Goal: Task Accomplishment & Management: Manage account settings

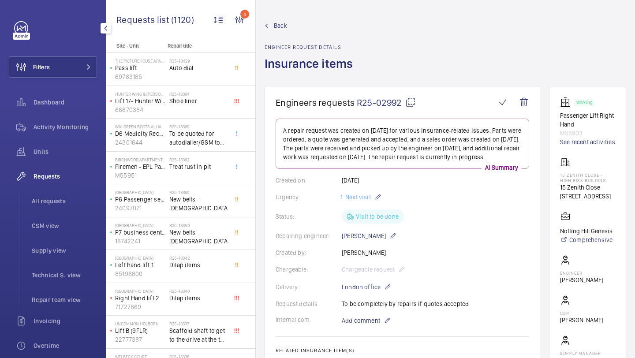
scroll to position [1149, 0]
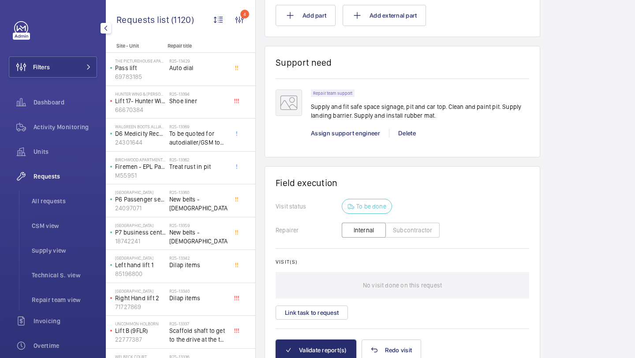
click at [77, 43] on div "Filters Dashboard Activity Monitoring Units Requests All requests CSM view Supp…" at bounding box center [53, 239] width 88 height 437
click at [73, 67] on button "Filters" at bounding box center [53, 66] width 88 height 21
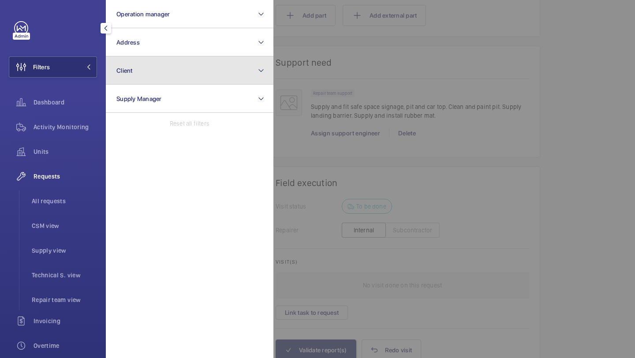
click at [124, 57] on button "Client" at bounding box center [189, 70] width 167 height 28
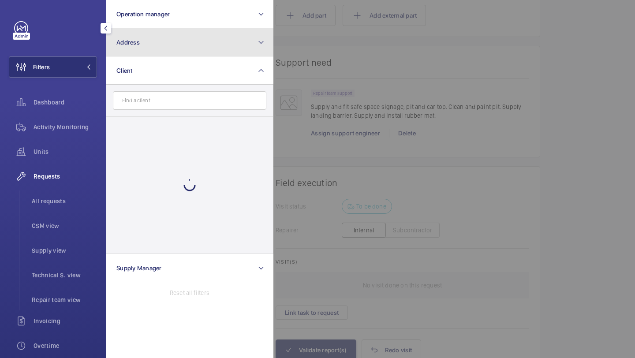
click at [140, 38] on button "Address" at bounding box center [189, 42] width 167 height 28
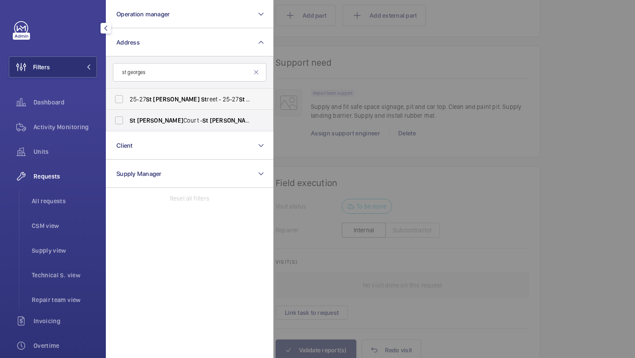
type input "st georges"
click at [172, 99] on span "Georges" at bounding box center [176, 99] width 46 height 7
click at [128, 99] on input "25-27 St Georges St reet - 25-27 St Georges St reet, LONDON W1S 1FS" at bounding box center [119, 99] width 18 height 18
checkbox input "true"
click at [162, 124] on span "St Georges Court - St Georges Court, LONDON SW3 2AS" at bounding box center [190, 120] width 121 height 9
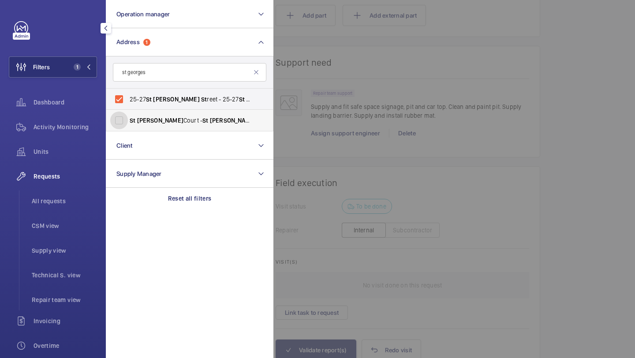
click at [128, 124] on input "St Georges Court - St Georges Court, LONDON SW3 2AS" at bounding box center [119, 121] width 18 height 18
checkbox input "true"
click at [350, 70] on div at bounding box center [590, 179] width 635 height 358
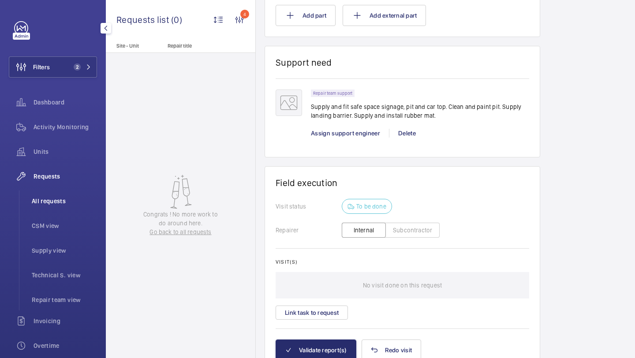
click at [61, 197] on span "All requests" at bounding box center [64, 201] width 65 height 9
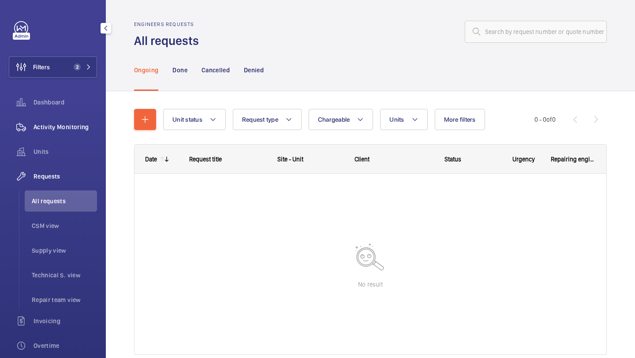
click at [77, 134] on div "Activity Monitoring" at bounding box center [53, 126] width 88 height 21
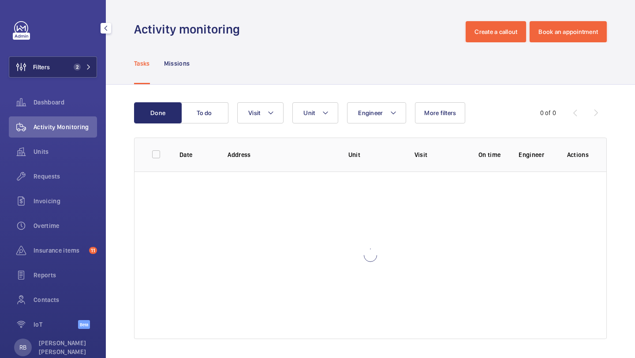
click at [81, 68] on span "2" at bounding box center [80, 66] width 21 height 7
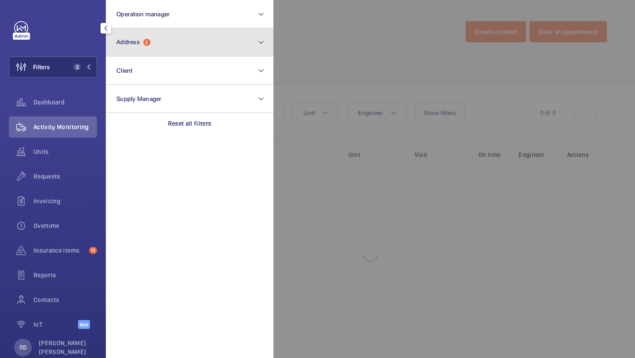
click at [151, 40] on button "Address 2" at bounding box center [189, 42] width 167 height 28
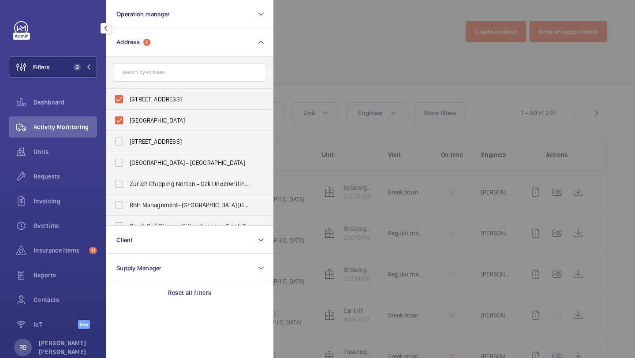
click at [329, 45] on div at bounding box center [590, 179] width 635 height 358
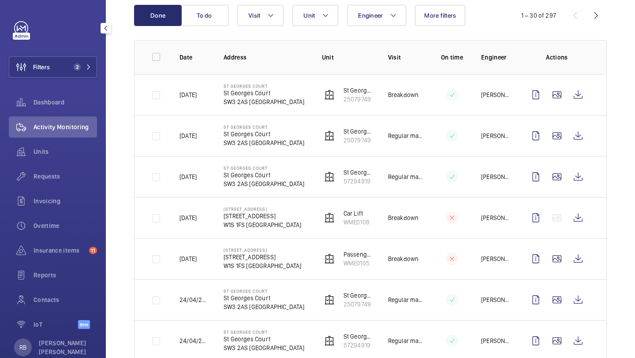
scroll to position [114, 0]
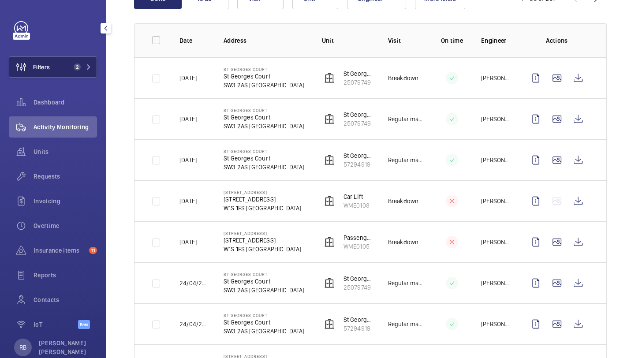
click at [83, 65] on span "2" at bounding box center [80, 66] width 21 height 7
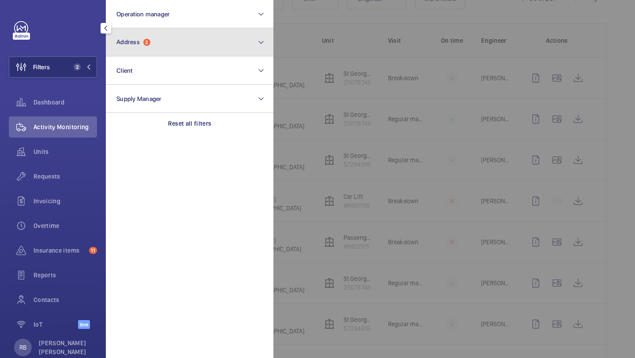
click at [126, 45] on span "Address 2" at bounding box center [133, 41] width 34 height 7
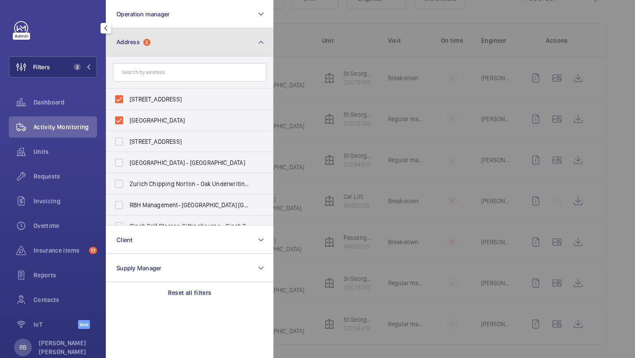
click at [126, 45] on span "Address" at bounding box center [127, 41] width 23 height 7
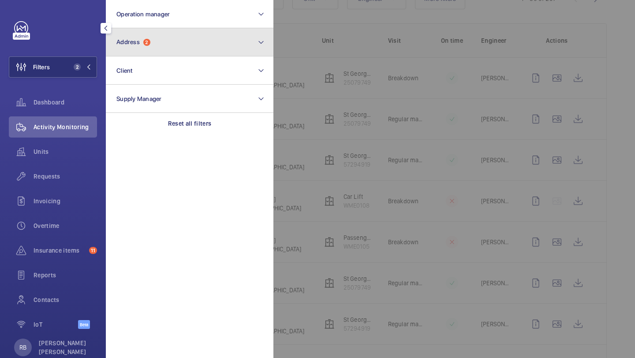
click at [126, 45] on span "Address" at bounding box center [127, 41] width 23 height 7
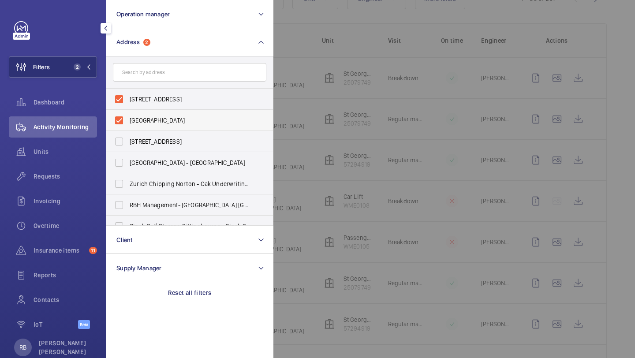
click at [145, 117] on span "St Georges Court - St Georges Court, LONDON SW3 2AS" at bounding box center [190, 120] width 121 height 9
click at [128, 117] on input "St Georges Court - St Georges Court, LONDON SW3 2AS" at bounding box center [119, 121] width 18 height 18
checkbox input "false"
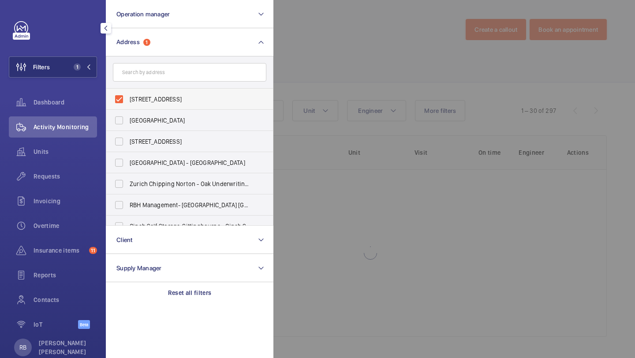
click at [155, 96] on span "25-27 St Georges Street - 25-27 St Georges Street, LONDON W1S 1FS" at bounding box center [190, 99] width 121 height 9
click at [128, 96] on input "25-27 St Georges Street - 25-27 St Georges Street, LONDON W1S 1FS" at bounding box center [119, 99] width 18 height 18
checkbox input "false"
click at [294, 83] on div at bounding box center [590, 179] width 635 height 358
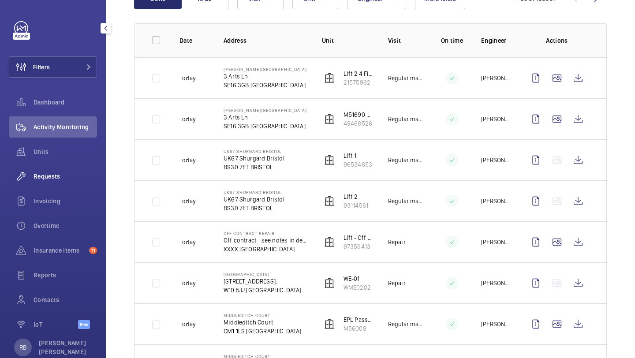
click at [45, 173] on span "Requests" at bounding box center [64, 176] width 63 height 9
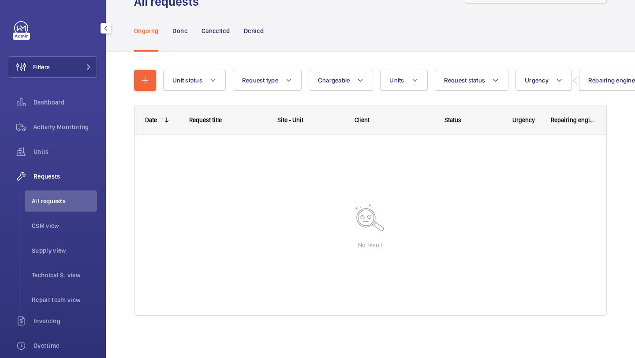
scroll to position [39, 0]
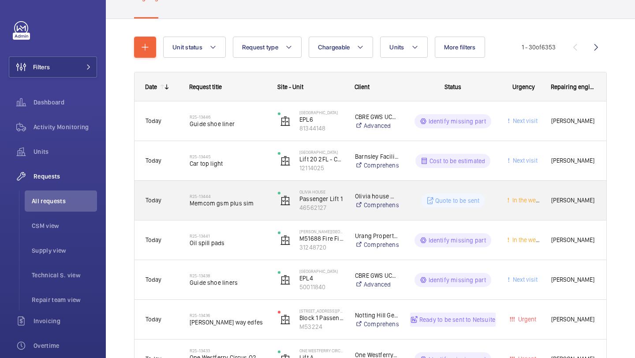
scroll to position [82, 0]
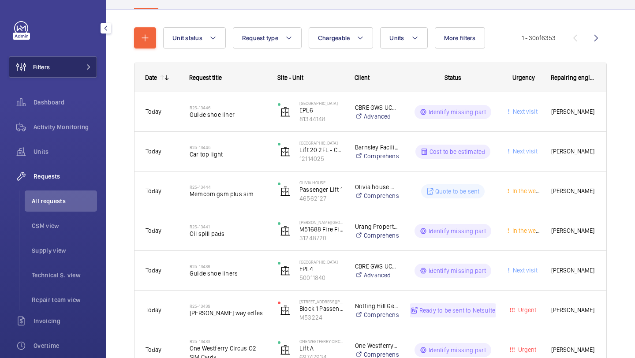
click at [86, 71] on button "Filters" at bounding box center [53, 66] width 88 height 21
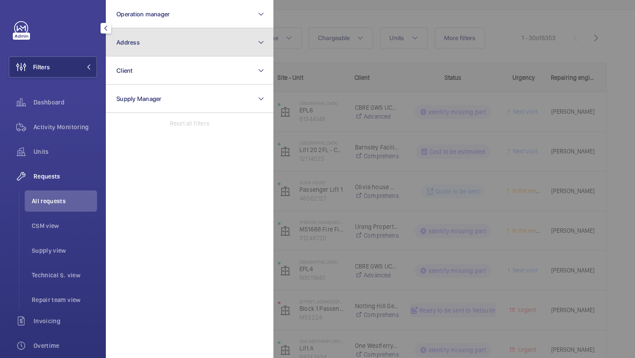
click at [160, 32] on button "Address" at bounding box center [189, 42] width 167 height 28
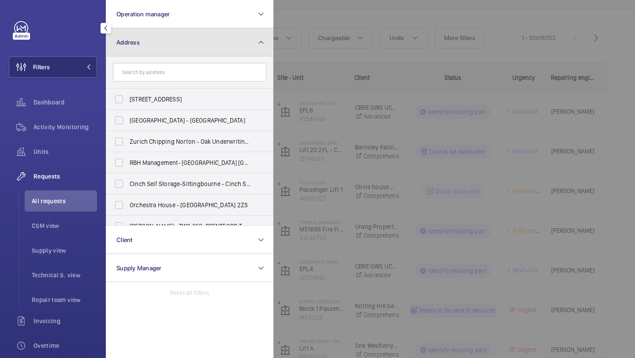
click at [181, 40] on button "Address" at bounding box center [189, 42] width 167 height 28
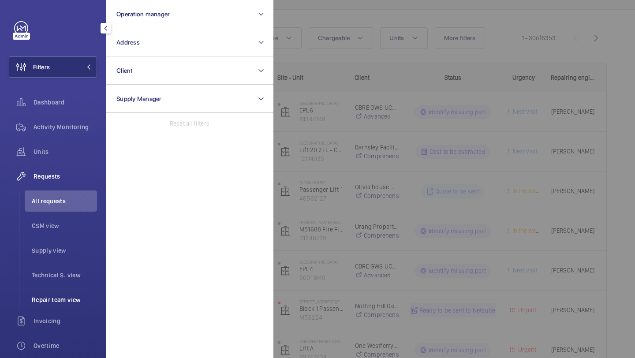
click at [64, 299] on span "Repair team view" at bounding box center [64, 299] width 65 height 9
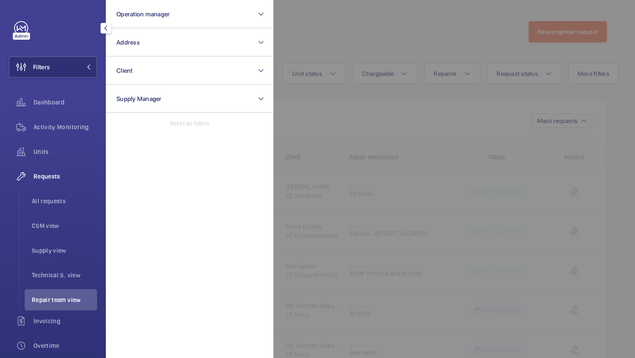
click at [438, 54] on div at bounding box center [590, 179] width 635 height 358
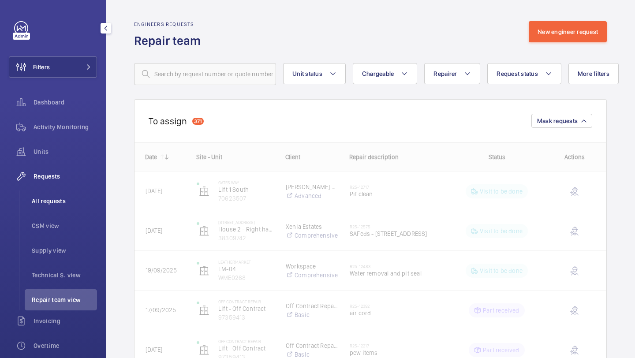
click at [62, 201] on span "All requests" at bounding box center [64, 201] width 65 height 9
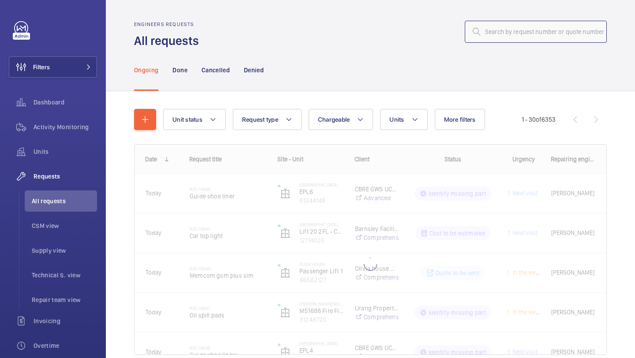
click at [515, 33] on input "text" at bounding box center [536, 32] width 142 height 22
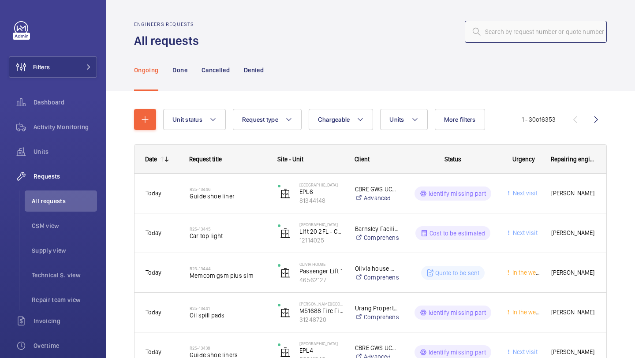
click at [515, 33] on input "text" at bounding box center [536, 32] width 142 height 22
click at [530, 31] on input "text" at bounding box center [536, 32] width 142 height 22
click at [508, 33] on input "text" at bounding box center [536, 32] width 142 height 22
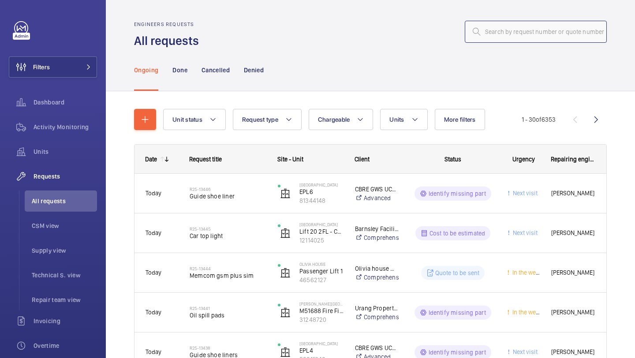
click at [524, 30] on input "text" at bounding box center [536, 32] width 142 height 22
click at [517, 31] on input "text" at bounding box center [536, 32] width 142 height 22
type input "r25-"
click at [522, 33] on input "r25-" at bounding box center [536, 32] width 142 height 22
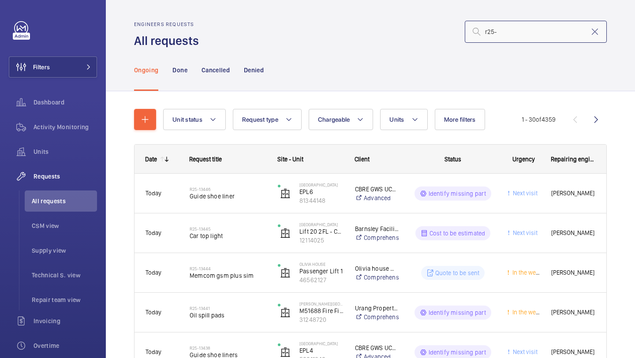
click at [522, 33] on input "r25-" at bounding box center [536, 32] width 142 height 22
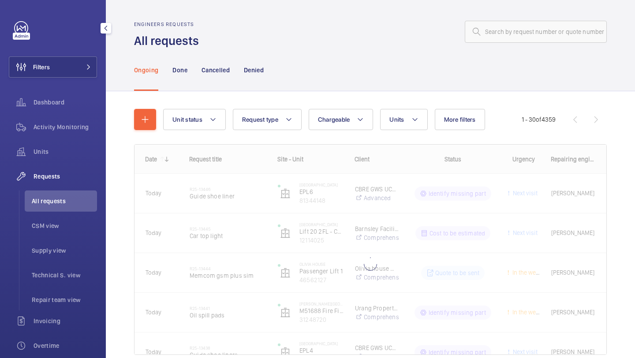
click at [58, 80] on div "Filters Dashboard Activity Monitoring Units Requests All requests CSM view Supp…" at bounding box center [53, 239] width 88 height 437
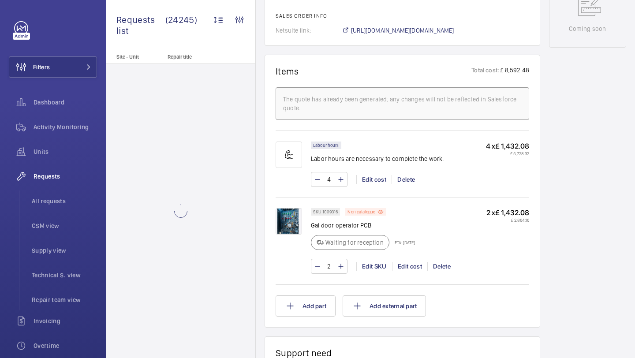
scroll to position [490, 0]
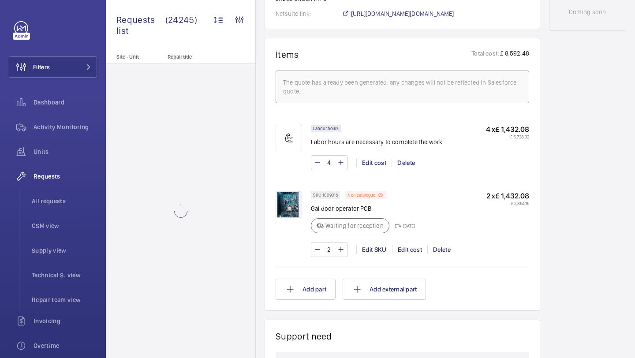
click at [290, 200] on img at bounding box center [288, 204] width 26 height 26
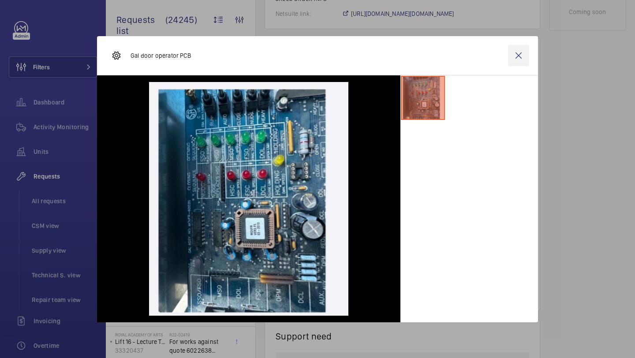
click at [517, 57] on wm-front-icon-button at bounding box center [518, 55] width 21 height 21
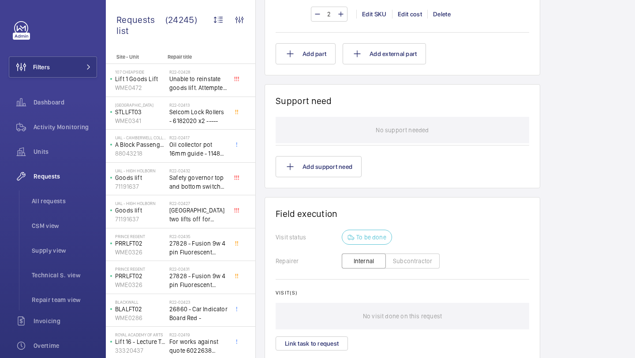
scroll to position [730, 0]
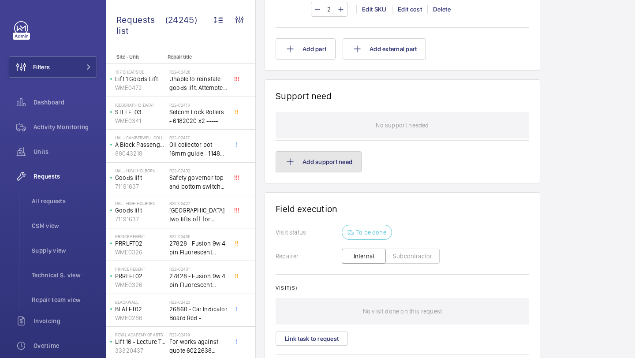
click at [323, 167] on button "Add support need" at bounding box center [318, 161] width 86 height 21
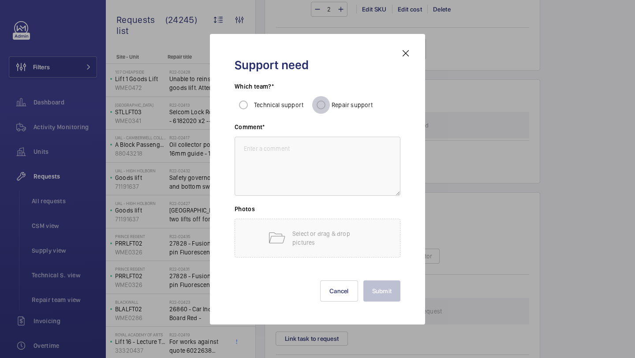
click at [325, 108] on input "Repair support" at bounding box center [321, 105] width 18 height 18
radio input "true"
click at [289, 171] on textarea at bounding box center [317, 166] width 166 height 59
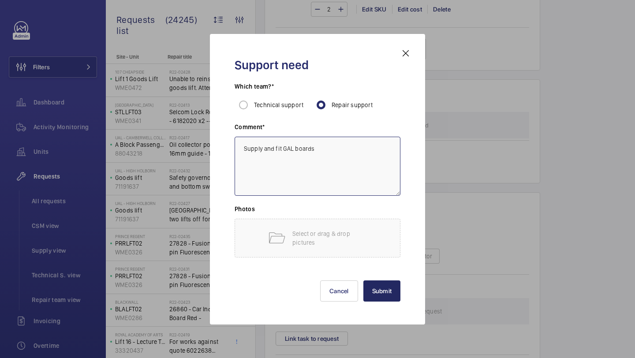
type textarea "Supply and fit GAL boards"
click at [395, 296] on button "Submit" at bounding box center [381, 290] width 37 height 21
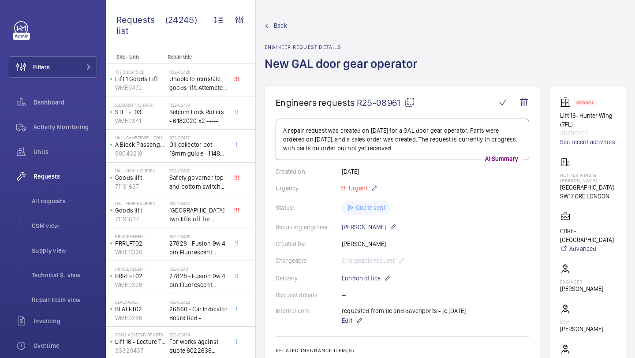
scroll to position [748, 0]
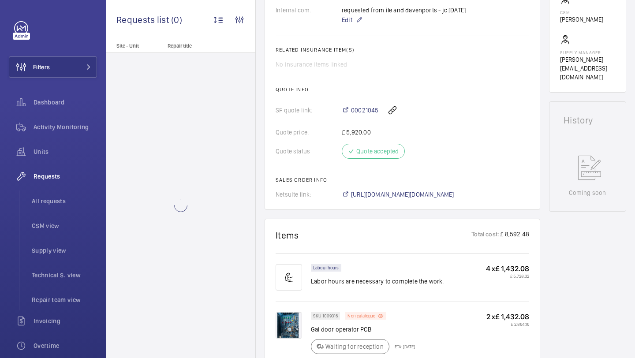
scroll to position [343, 0]
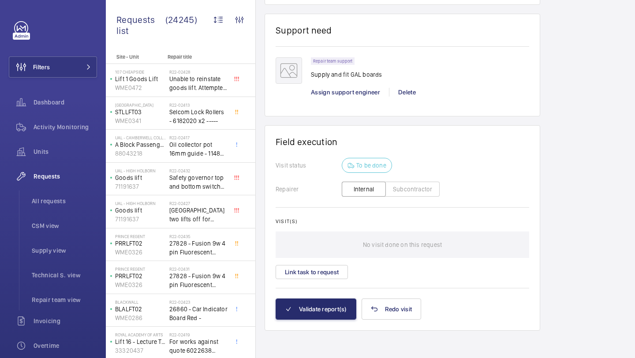
scroll to position [682, 0]
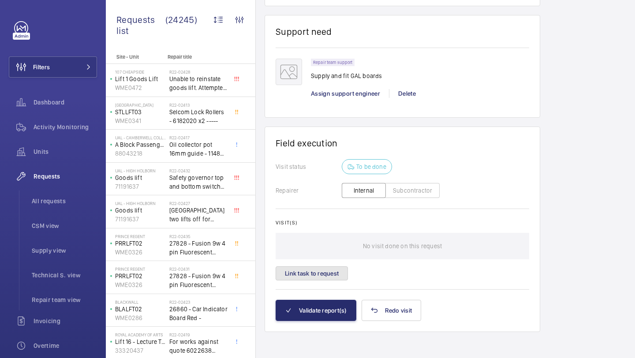
click at [327, 269] on button "Link task to request" at bounding box center [311, 273] width 72 height 14
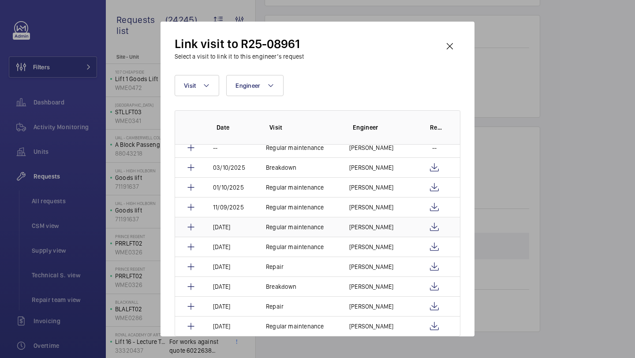
scroll to position [7, 0]
click at [449, 47] on wm-front-icon-button at bounding box center [449, 46] width 21 height 21
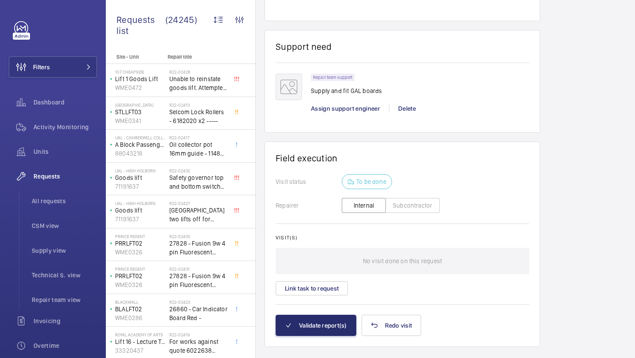
scroll to position [668, 0]
click at [352, 103] on div "Repair team support Supply and fit GAL boards Assign support engineer Delete" at bounding box center [420, 97] width 218 height 48
click at [342, 111] on span "Assign support engineer" at bounding box center [345, 107] width 69 height 7
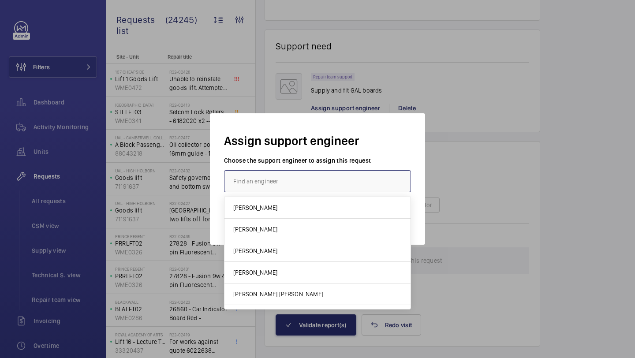
click at [330, 179] on input "text" at bounding box center [317, 181] width 187 height 22
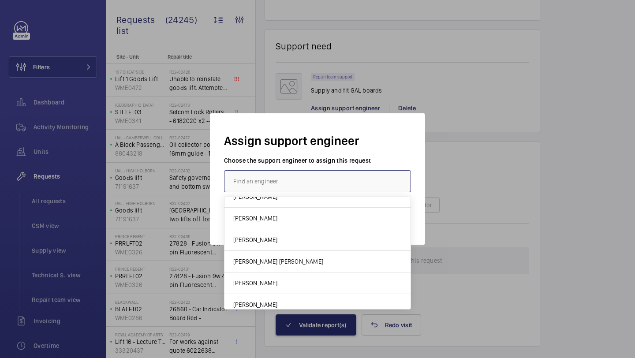
click at [262, 178] on input "text" at bounding box center [317, 181] width 187 height 22
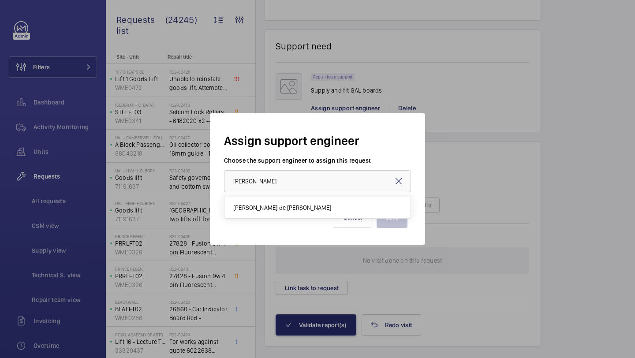
click at [262, 219] on div "Save Cancel" at bounding box center [317, 210] width 180 height 35
click at [273, 207] on div "Save Cancel" at bounding box center [317, 210] width 180 height 35
click at [281, 191] on input "alex" at bounding box center [317, 181] width 187 height 22
click at [280, 204] on span "Alex Nicola de Paula Pirozzolo" at bounding box center [282, 207] width 98 height 9
type input "Alex Nicola de Paula Pirozzolo"
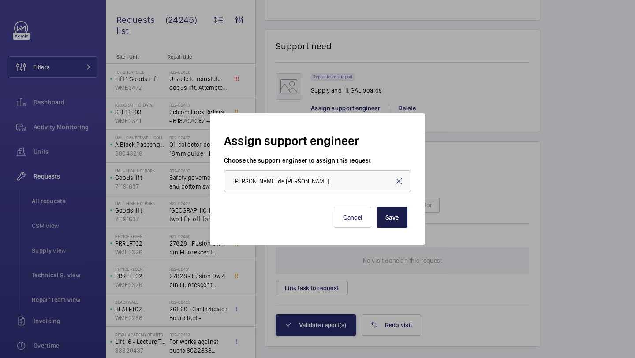
click at [400, 222] on button "Save" at bounding box center [391, 217] width 31 height 21
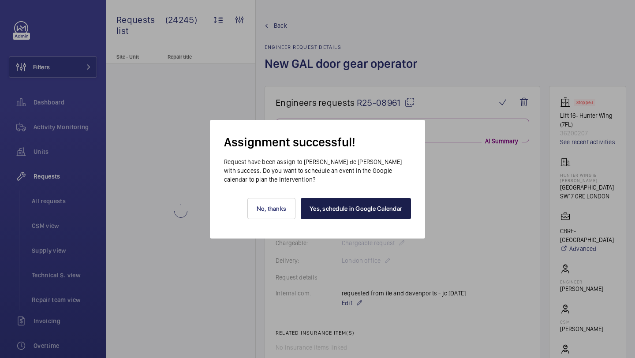
scroll to position [668, 0]
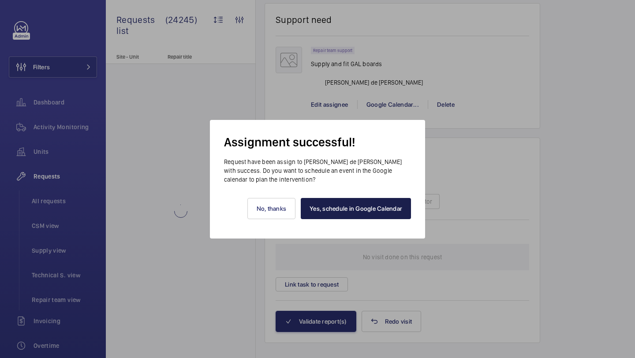
click at [327, 206] on link "Yes, schedule in Google Calendar" at bounding box center [356, 208] width 110 height 21
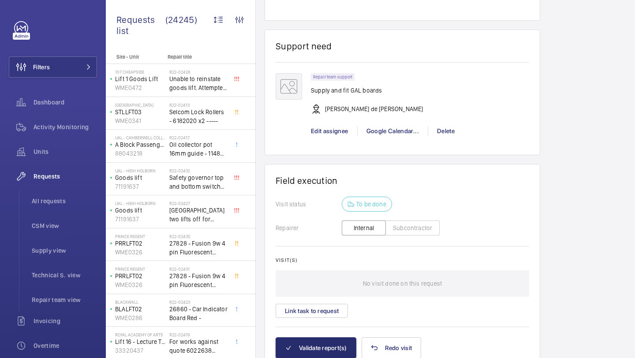
scroll to position [694, 0]
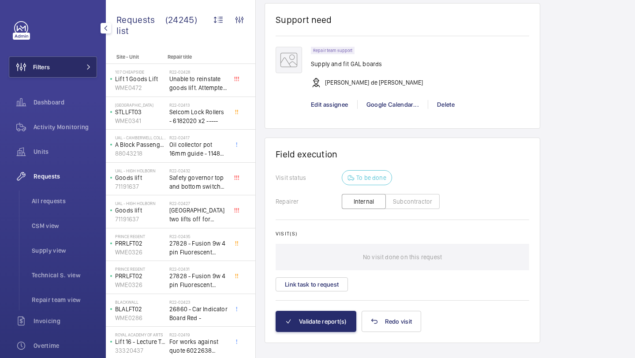
click at [79, 77] on button "Filters" at bounding box center [53, 66] width 88 height 21
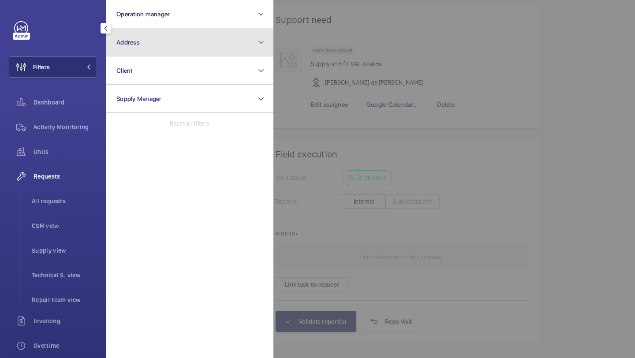
click at [164, 36] on button "Address" at bounding box center [189, 42] width 167 height 28
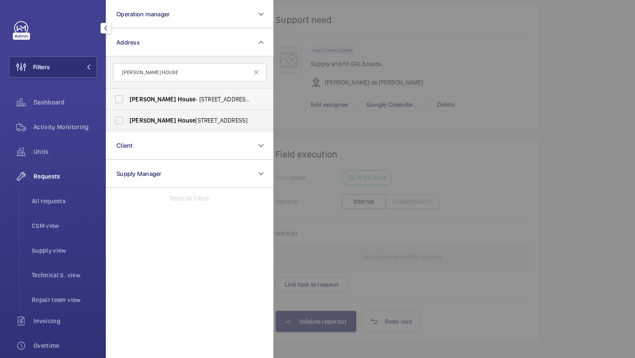
type input "BRENT HOUSE"
click at [178, 102] on span "House" at bounding box center [187, 99] width 18 height 7
click at [128, 102] on input "Brent House - 349 High Rd, WEMBLEY HA9 6EJ" at bounding box center [119, 99] width 18 height 18
checkbox input "true"
click at [145, 110] on label "[PERSON_NAME][GEOGRAPHIC_DATA] , [STREET_ADDRESS]" at bounding box center [182, 120] width 153 height 21
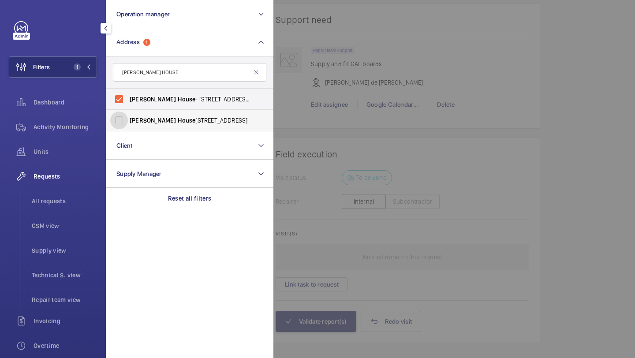
click at [128, 112] on input "[PERSON_NAME][GEOGRAPHIC_DATA] , [STREET_ADDRESS]" at bounding box center [119, 121] width 18 height 18
checkbox input "true"
click at [318, 97] on div at bounding box center [590, 179] width 635 height 358
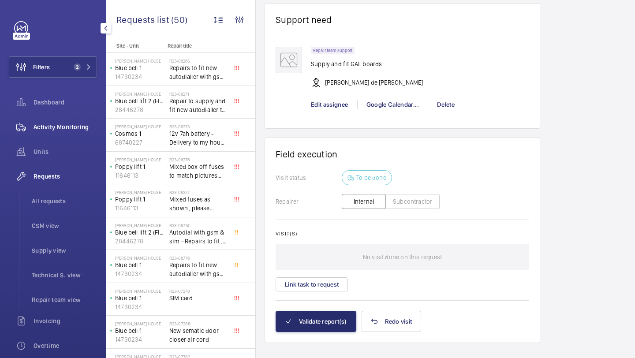
click at [75, 133] on div "Activity Monitoring" at bounding box center [53, 126] width 88 height 21
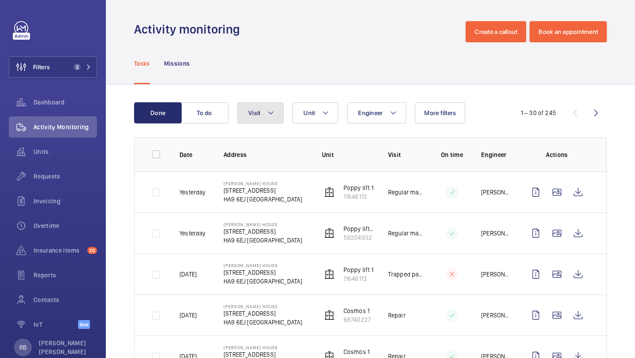
click at [256, 118] on button "Visit" at bounding box center [260, 112] width 46 height 21
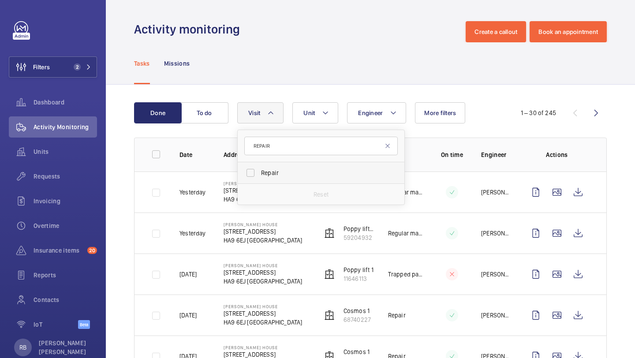
type input "REPAIR"
click at [268, 181] on label "Repair" at bounding box center [314, 172] width 153 height 21
click at [259, 181] on input "Repair" at bounding box center [251, 173] width 18 height 18
checkbox input "true"
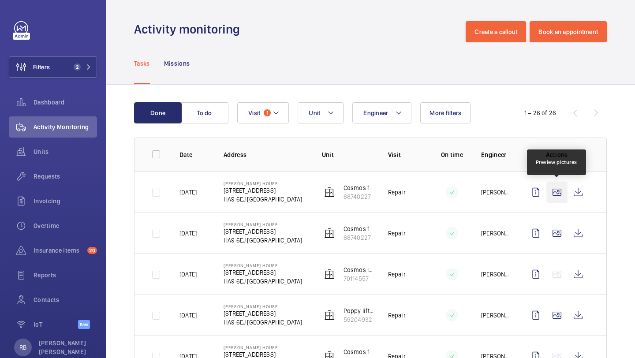
click at [558, 186] on wm-front-icon-button at bounding box center [556, 192] width 21 height 21
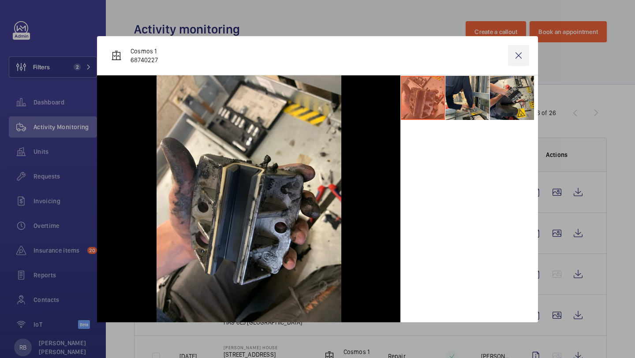
click at [513, 60] on wm-front-icon-button at bounding box center [518, 55] width 21 height 21
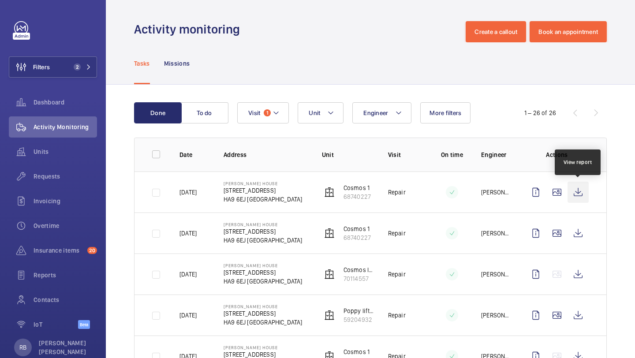
click at [578, 192] on wm-front-icon-button at bounding box center [577, 192] width 21 height 21
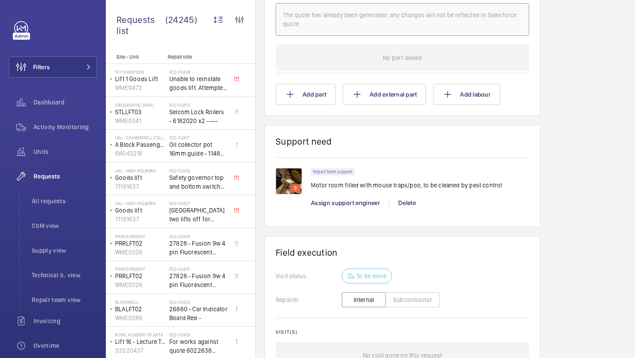
scroll to position [562, 0]
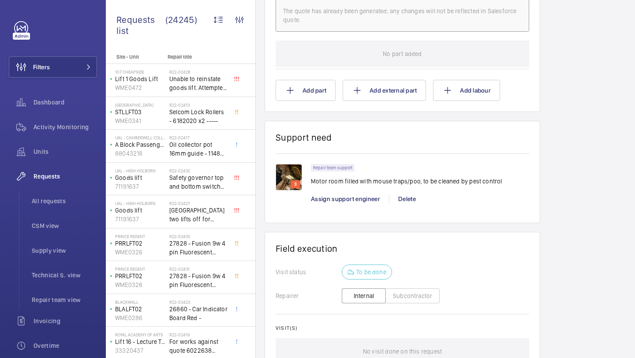
click at [296, 171] on img at bounding box center [288, 177] width 26 height 26
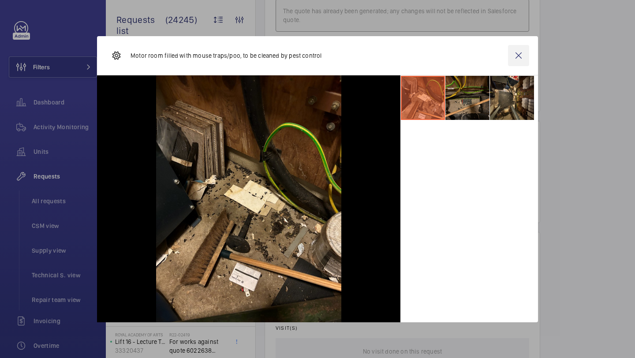
click at [515, 52] on wm-front-icon-button at bounding box center [518, 55] width 21 height 21
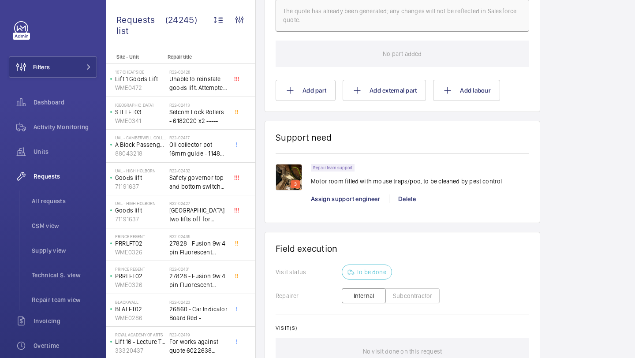
scroll to position [670, 0]
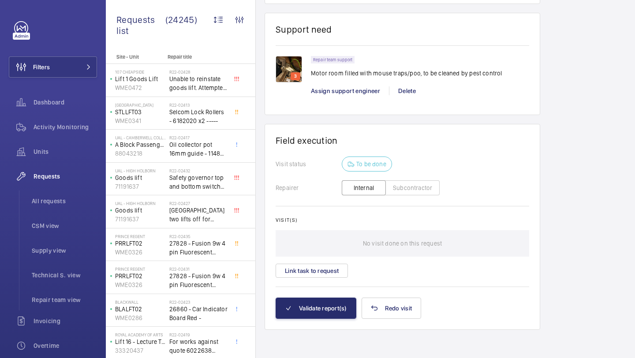
click at [312, 258] on div "Visit(s) No visit done on this request Link task to request" at bounding box center [401, 247] width 253 height 61
click at [304, 274] on button "Link task to request" at bounding box center [311, 271] width 72 height 14
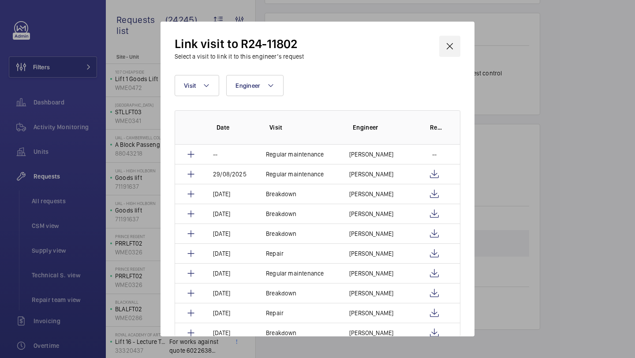
click at [448, 45] on wm-front-icon-button at bounding box center [449, 46] width 21 height 21
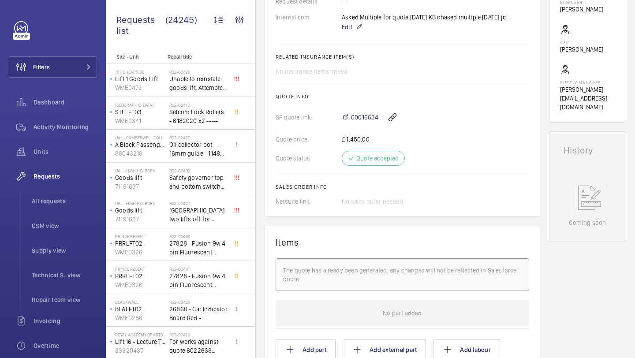
scroll to position [302, 0]
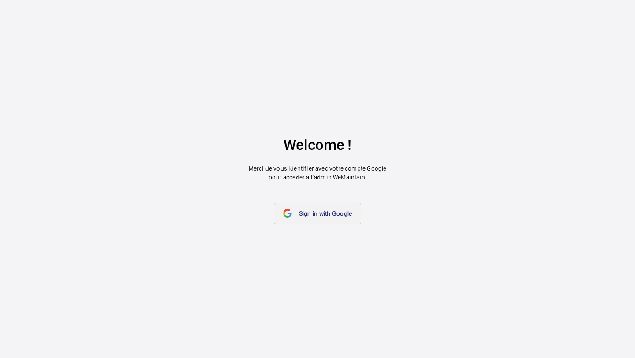
click at [327, 213] on span "Sign in with Google" at bounding box center [325, 213] width 53 height 7
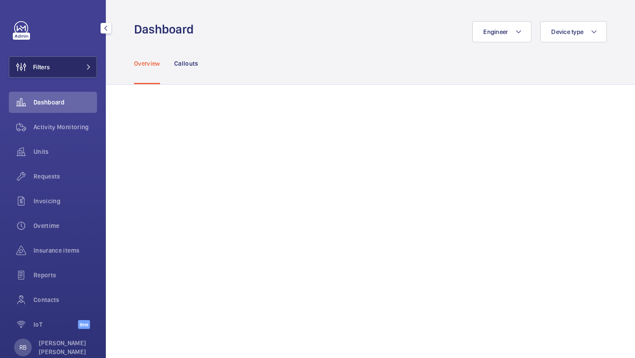
click at [63, 76] on button "Filters" at bounding box center [53, 66] width 88 height 21
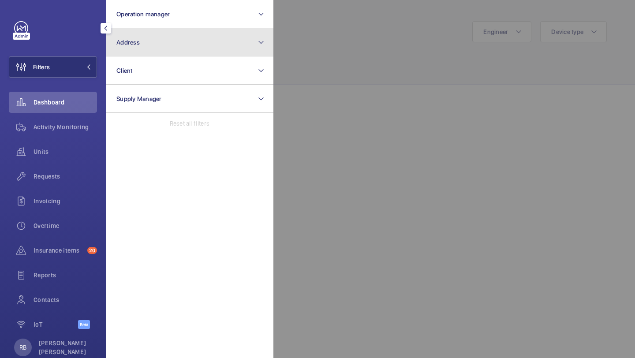
click at [124, 44] on span "Address" at bounding box center [127, 42] width 23 height 7
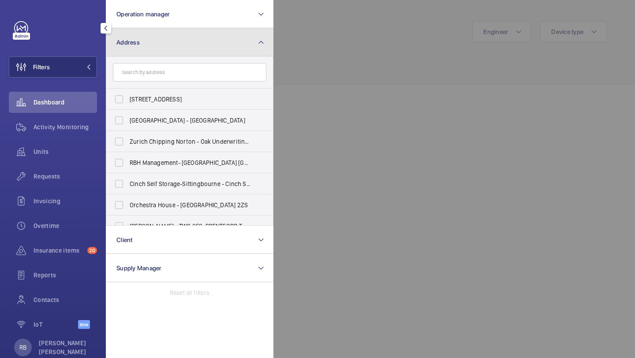
click at [147, 47] on button "Address" at bounding box center [189, 42] width 167 height 28
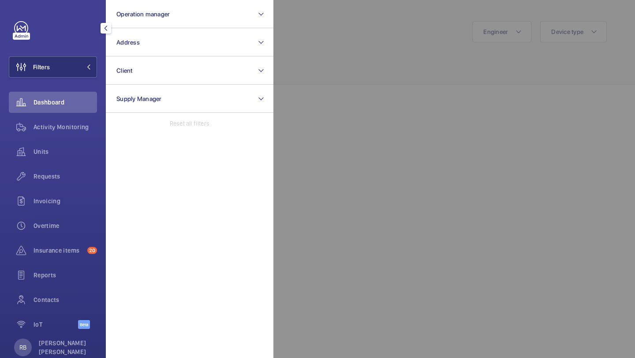
click at [354, 37] on div at bounding box center [590, 179] width 635 height 358
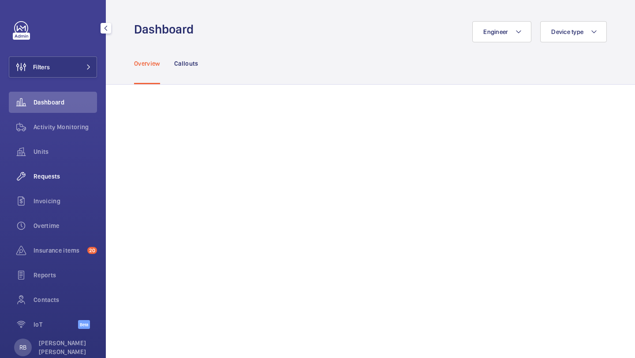
click at [47, 172] on span "Requests" at bounding box center [64, 176] width 63 height 9
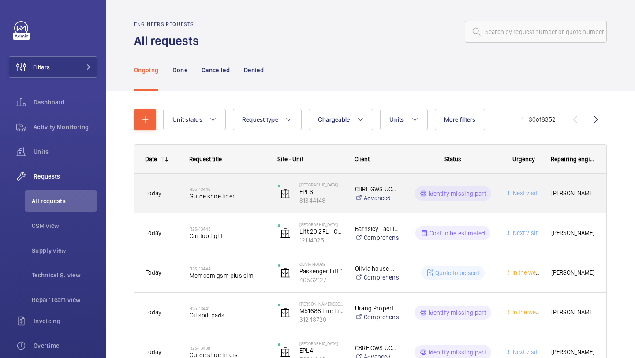
scroll to position [2, 0]
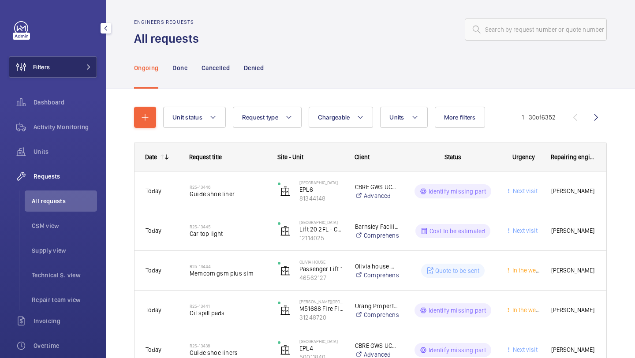
click at [79, 61] on button "Filters" at bounding box center [53, 66] width 88 height 21
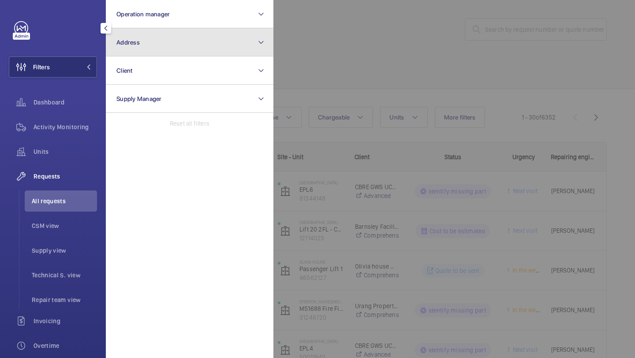
click at [152, 38] on button "Address" at bounding box center [189, 42] width 167 height 28
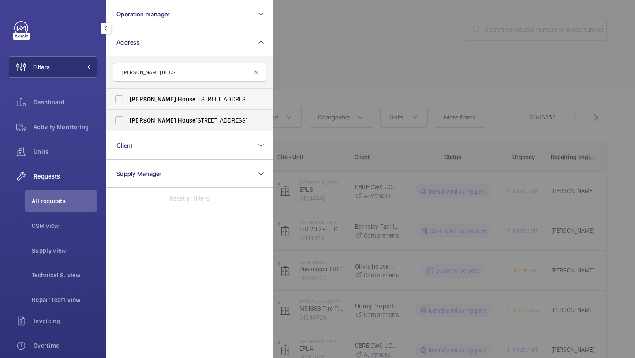
type input "[PERSON_NAME] HOUSE"
click at [174, 98] on span "[PERSON_NAME][GEOGRAPHIC_DATA] - [STREET_ADDRESS]" at bounding box center [190, 99] width 121 height 9
click at [128, 98] on input "[PERSON_NAME][GEOGRAPHIC_DATA] - [STREET_ADDRESS]" at bounding box center [119, 99] width 18 height 18
checkbox input "true"
click at [168, 116] on span "[PERSON_NAME][GEOGRAPHIC_DATA] , [STREET_ADDRESS]" at bounding box center [190, 120] width 121 height 9
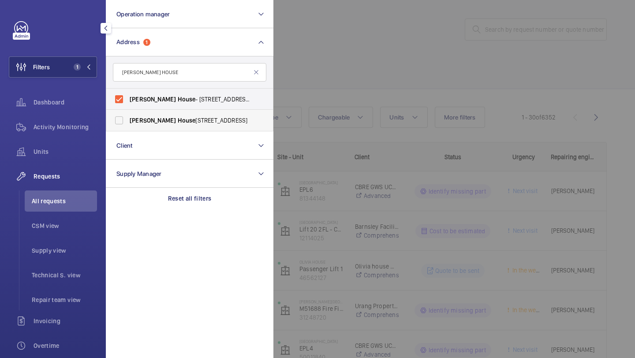
click at [128, 116] on input "[PERSON_NAME][GEOGRAPHIC_DATA] , [STREET_ADDRESS]" at bounding box center [119, 121] width 18 height 18
checkbox input "true"
click at [297, 93] on div at bounding box center [590, 179] width 635 height 358
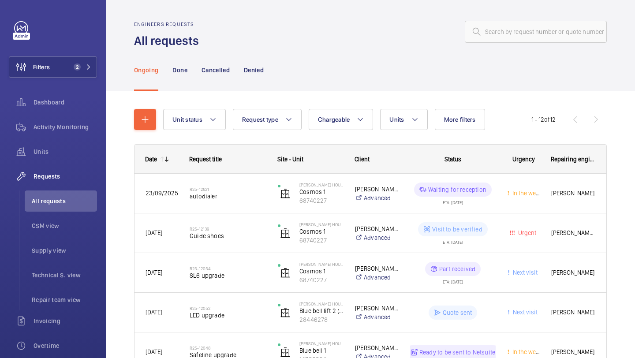
click at [405, 80] on div "Ongoing Done Cancelled Denied" at bounding box center [370, 70] width 472 height 42
click at [372, 44] on div "Engineers requests All requests" at bounding box center [370, 35] width 472 height 28
click at [419, 52] on div "Ongoing Done Cancelled Denied" at bounding box center [370, 70] width 472 height 42
